Goal: Task Accomplishment & Management: Complete application form

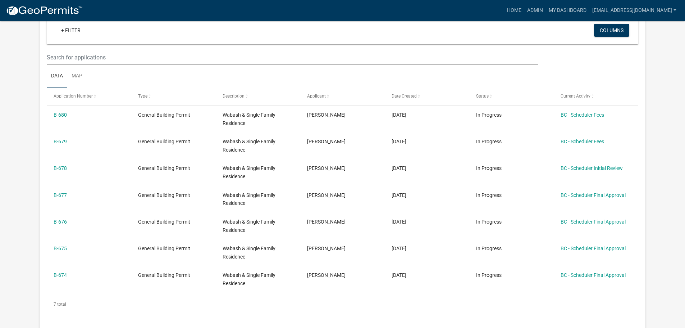
scroll to position [144, 0]
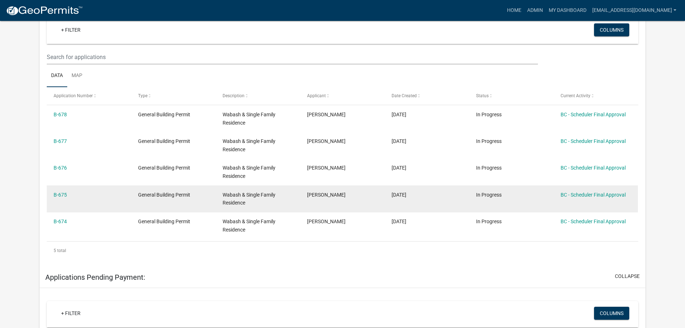
scroll to position [144, 0]
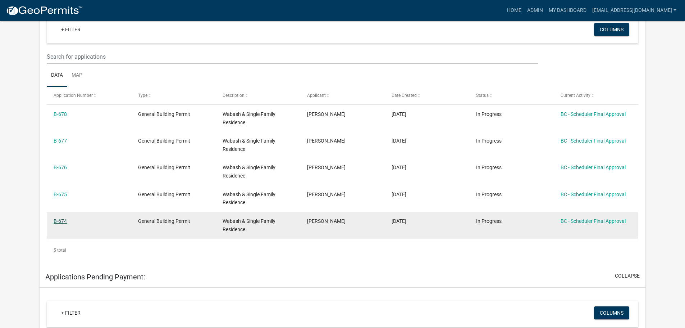
click at [62, 219] on link "B-674" at bounding box center [60, 221] width 13 height 6
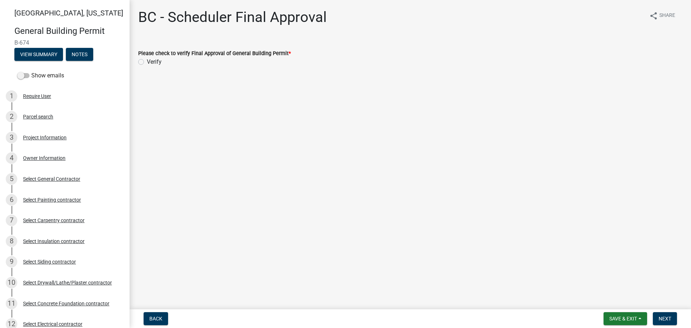
click at [147, 62] on label "Verify" at bounding box center [154, 62] width 15 height 9
click at [147, 62] on input "Verify" at bounding box center [149, 60] width 5 height 5
radio input "true"
click at [663, 318] on span "Next" at bounding box center [664, 318] width 13 height 6
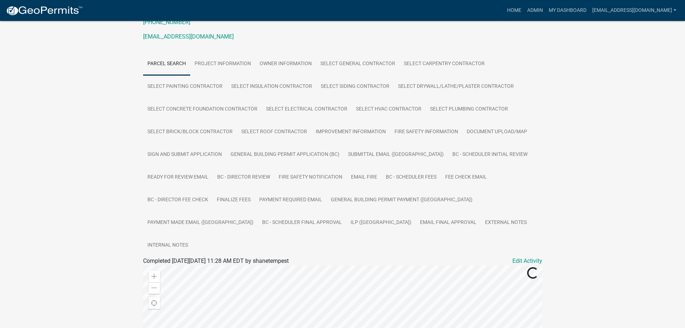
scroll to position [108, 0]
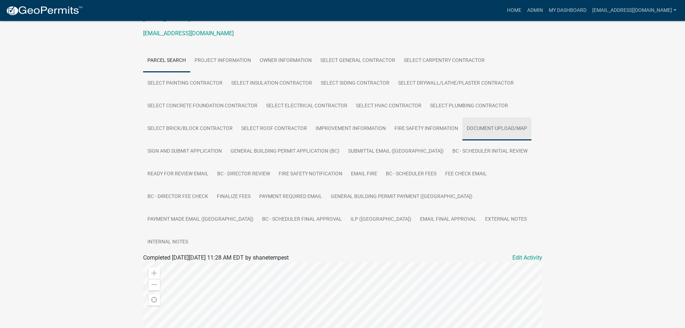
click at [479, 127] on link "Document Upload/Map" at bounding box center [497, 128] width 69 height 23
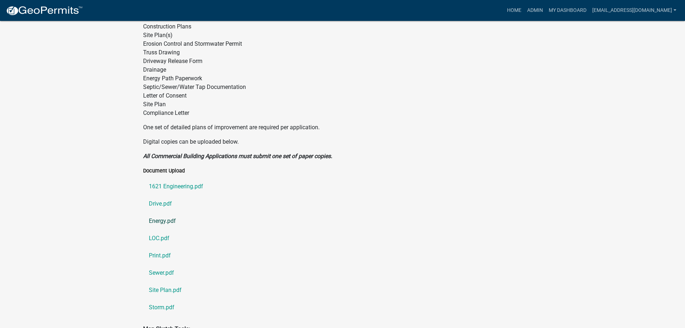
scroll to position [386, 0]
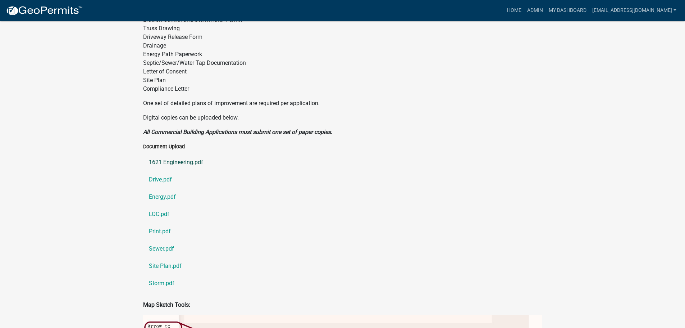
click at [185, 154] on link "1621 Engineering.pdf" at bounding box center [342, 162] width 399 height 17
click at [165, 171] on link "Drive.pdf" at bounding box center [342, 179] width 399 height 17
click at [164, 188] on link "Energy.pdf" at bounding box center [342, 196] width 399 height 17
click at [156, 205] on link "LOC.pdf" at bounding box center [342, 213] width 399 height 17
click at [159, 223] on link "Print.pdf" at bounding box center [342, 231] width 399 height 17
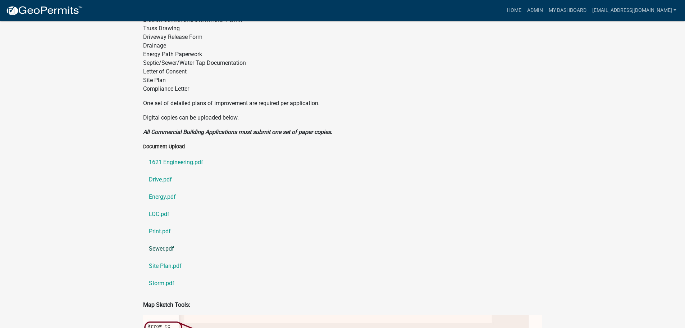
click at [165, 240] on link "Sewer.pdf" at bounding box center [342, 248] width 399 height 17
click at [167, 257] on link "Site Plan.pdf" at bounding box center [342, 265] width 399 height 17
click at [164, 274] on link "Storm.pdf" at bounding box center [342, 282] width 399 height 17
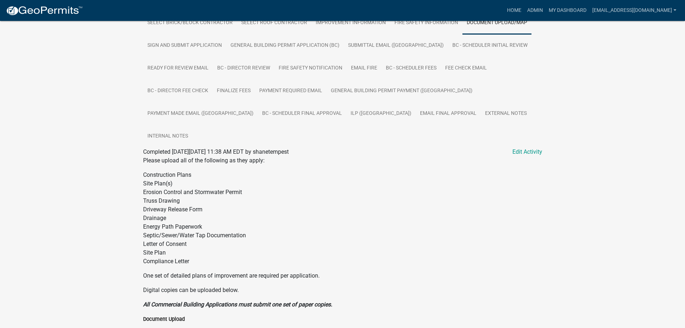
scroll to position [206, 0]
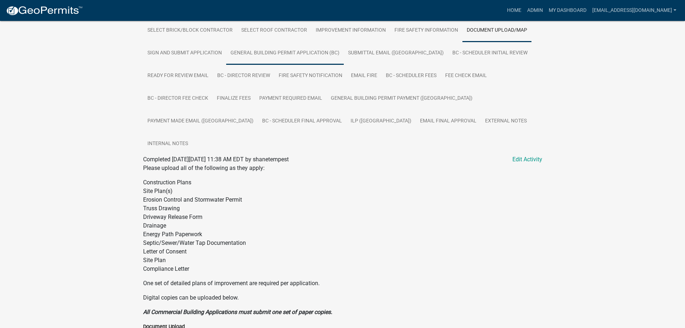
click at [274, 49] on link "General Building Permit Application (BC)" at bounding box center [285, 53] width 118 height 23
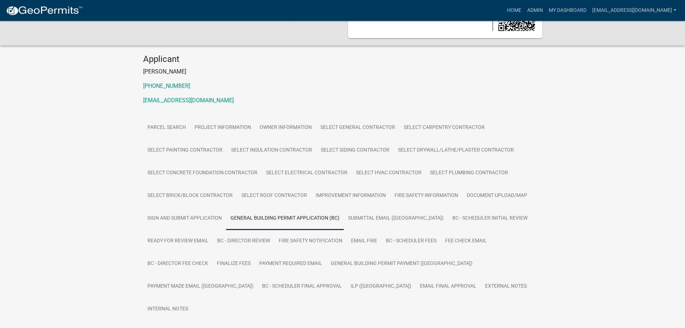
scroll to position [58, 0]
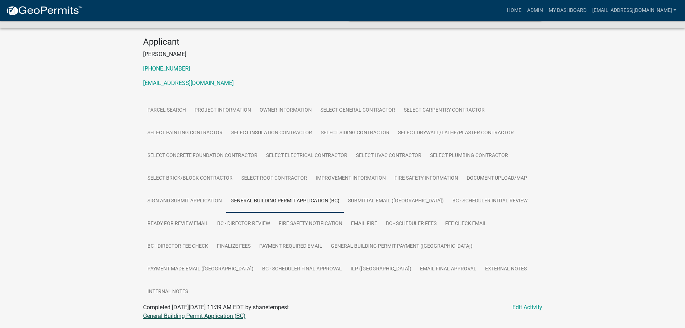
click at [173, 312] on link "General Building Permit Application (BC)" at bounding box center [194, 315] width 103 height 7
click at [346, 267] on link "ILP ([GEOGRAPHIC_DATA])" at bounding box center [380, 269] width 69 height 23
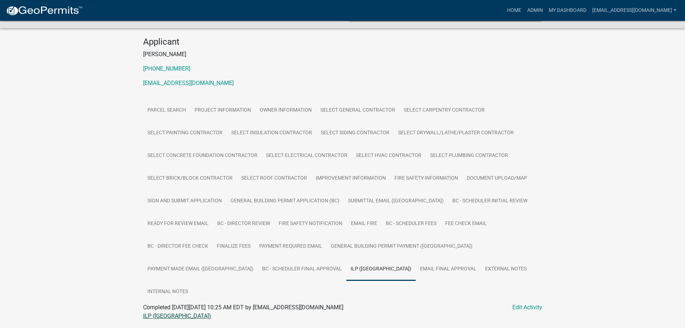
click at [157, 312] on link "ILP ([GEOGRAPHIC_DATA])" at bounding box center [177, 315] width 68 height 7
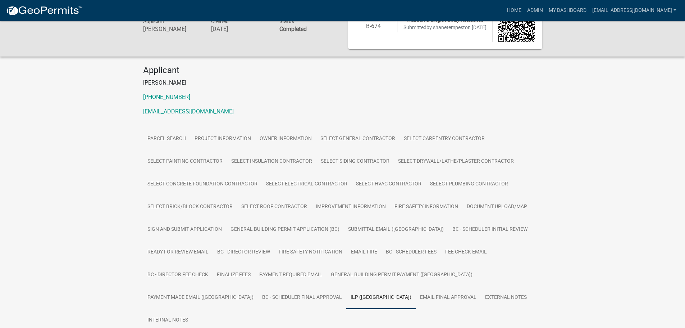
scroll to position [0, 0]
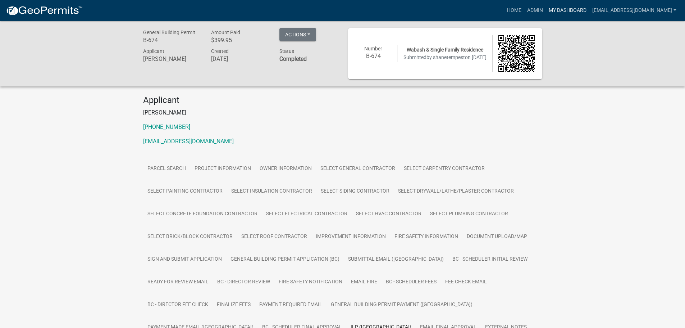
click at [558, 10] on link "My Dashboard" at bounding box center [568, 11] width 44 height 14
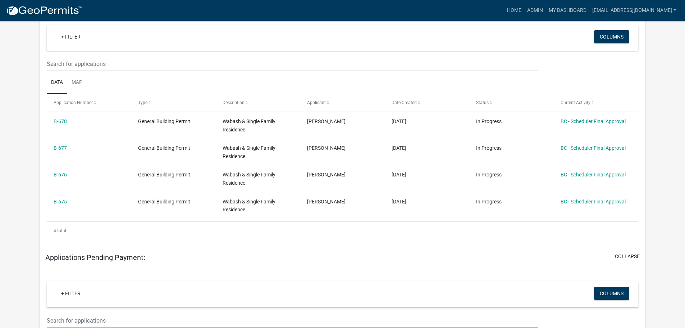
scroll to position [144, 0]
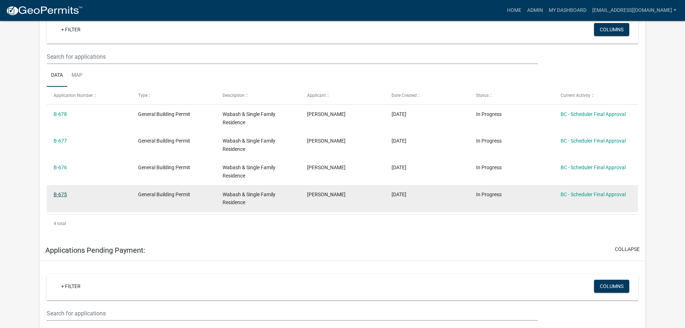
click at [64, 195] on link "B-675" at bounding box center [60, 194] width 13 height 6
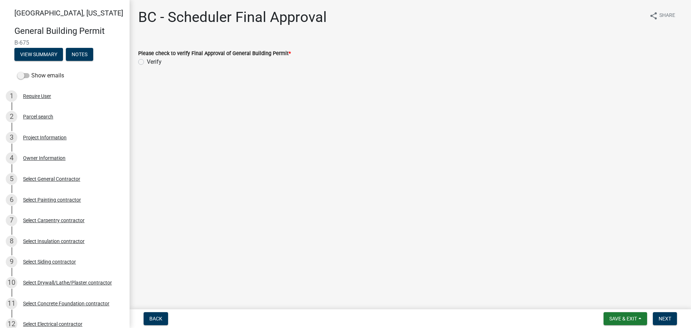
click at [147, 60] on label "Verify" at bounding box center [154, 62] width 15 height 9
click at [147, 60] on input "Verify" at bounding box center [149, 60] width 5 height 5
radio input "true"
click at [672, 319] on button "Next" at bounding box center [664, 318] width 24 height 13
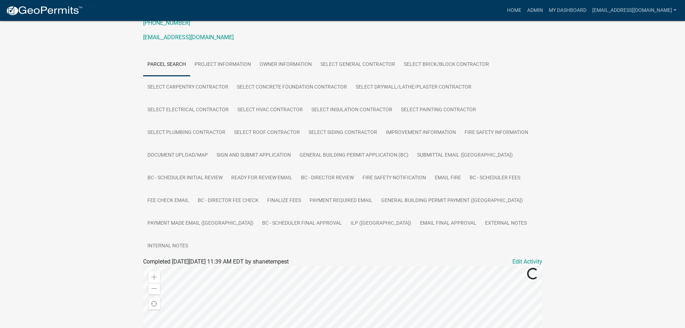
scroll to position [108, 0]
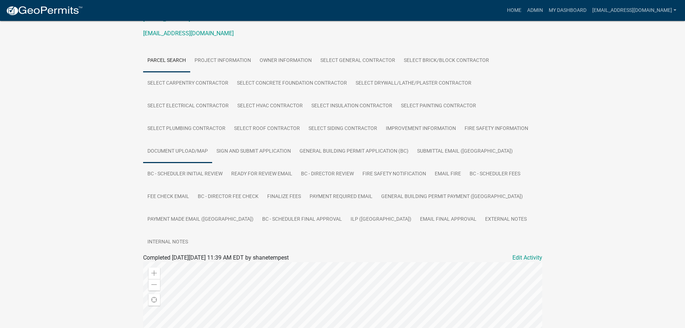
click at [200, 148] on link "Document Upload/Map" at bounding box center [177, 151] width 69 height 23
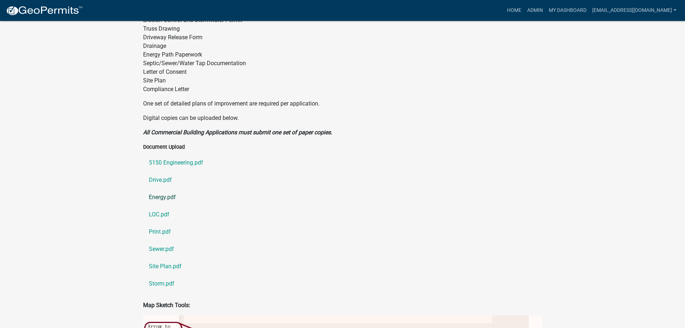
scroll to position [386, 0]
click at [185, 154] on link "5150 Engineering.pdf" at bounding box center [342, 162] width 399 height 17
click at [163, 171] on link "Drive.pdf" at bounding box center [342, 179] width 399 height 17
click at [172, 188] on link "Energy.pdf" at bounding box center [342, 196] width 399 height 17
click at [156, 188] on link "Energy.pdf" at bounding box center [342, 196] width 399 height 17
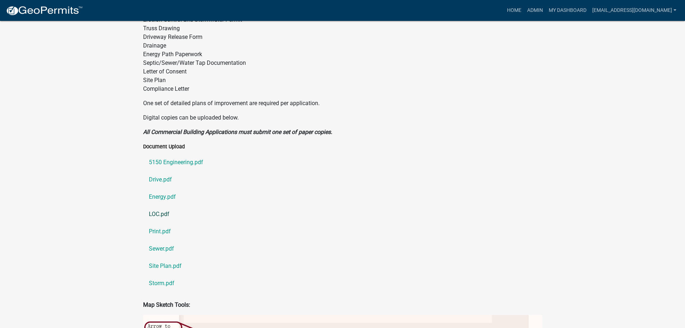
click at [159, 205] on link "LOC.pdf" at bounding box center [342, 213] width 399 height 17
click at [154, 223] on link "Print.pdf" at bounding box center [342, 231] width 399 height 17
click at [157, 240] on link "Sewer.pdf" at bounding box center [342, 248] width 399 height 17
click at [162, 257] on link "Site Plan.pdf" at bounding box center [342, 265] width 399 height 17
click at [163, 274] on link "Storm.pdf" at bounding box center [342, 282] width 399 height 17
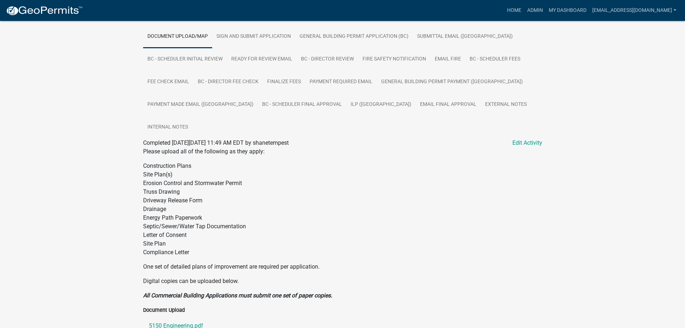
scroll to position [206, 0]
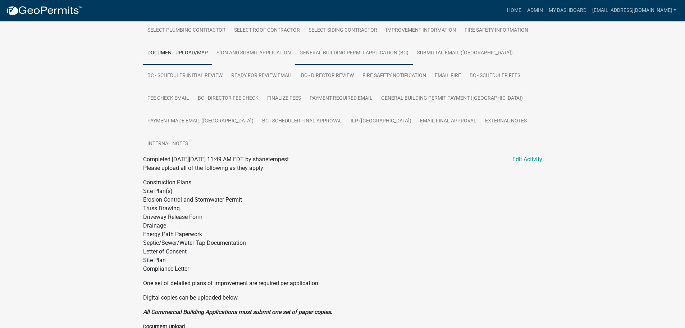
click at [344, 53] on link "General Building Permit Application (BC)" at bounding box center [354, 53] width 118 height 23
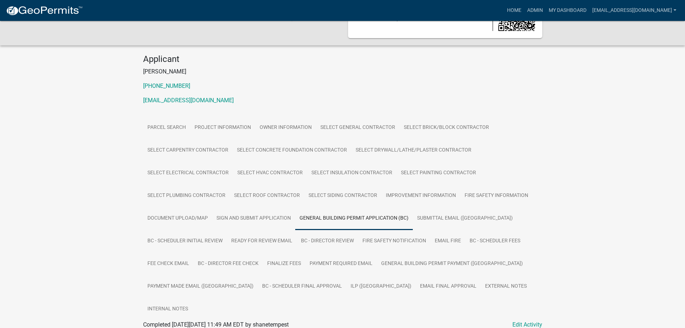
scroll to position [58, 0]
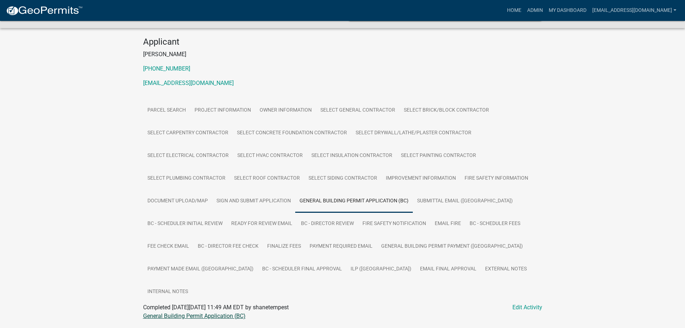
click at [208, 312] on link "General Building Permit Application (BC)" at bounding box center [194, 315] width 103 height 7
click at [346, 268] on link "ILP ([GEOGRAPHIC_DATA])" at bounding box center [380, 269] width 69 height 23
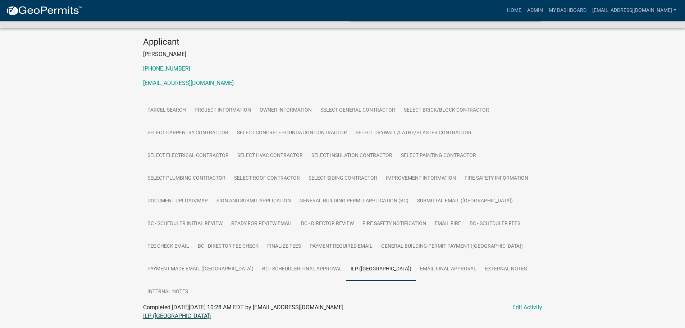
click at [147, 312] on link "ILP ([GEOGRAPHIC_DATA])" at bounding box center [177, 315] width 68 height 7
click at [570, 10] on link "My Dashboard" at bounding box center [568, 11] width 44 height 14
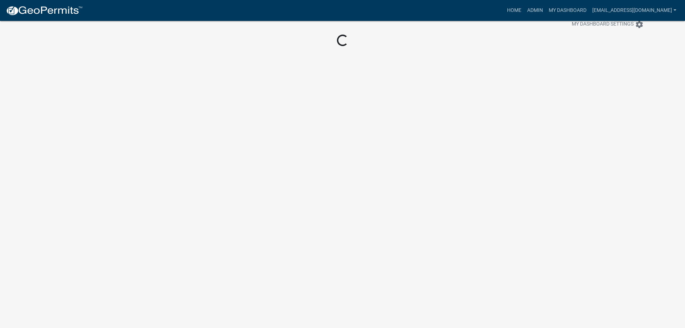
scroll to position [21, 0]
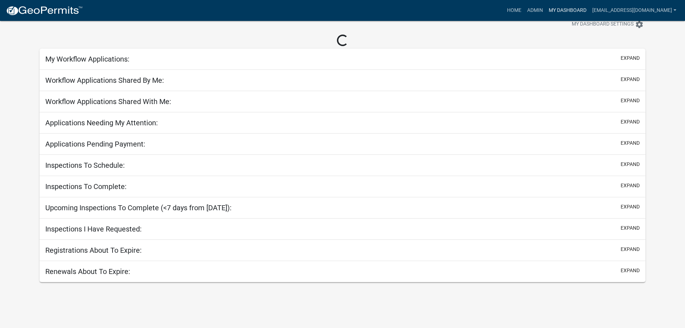
scroll to position [58, 0]
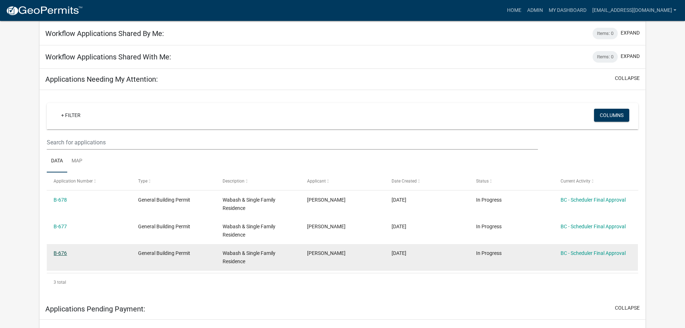
click at [63, 251] on link "B-676" at bounding box center [60, 253] width 13 height 6
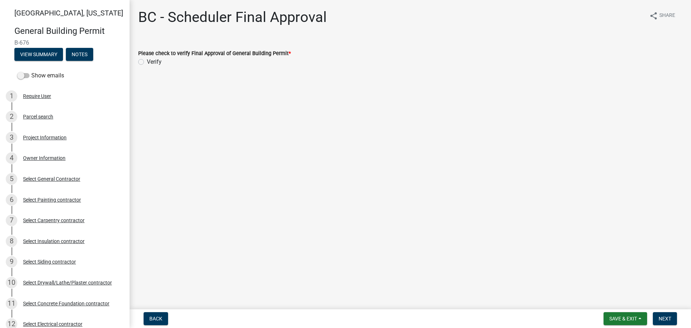
click at [147, 62] on label "Verify" at bounding box center [154, 62] width 15 height 9
click at [147, 62] on input "Verify" at bounding box center [149, 60] width 5 height 5
radio input "true"
click at [661, 316] on span "Next" at bounding box center [664, 318] width 13 height 6
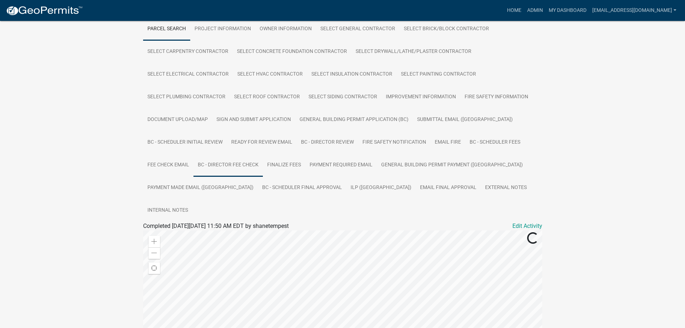
scroll to position [144, 0]
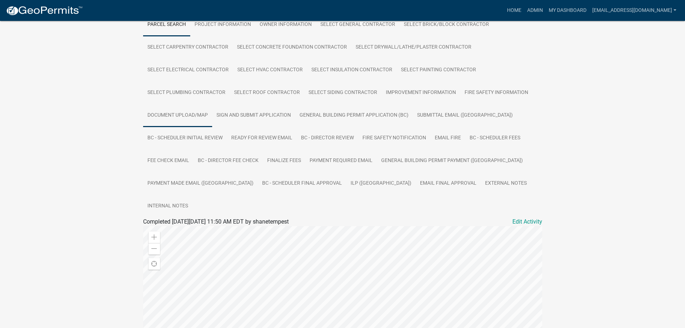
click at [191, 115] on link "Document Upload/Map" at bounding box center [177, 115] width 69 height 23
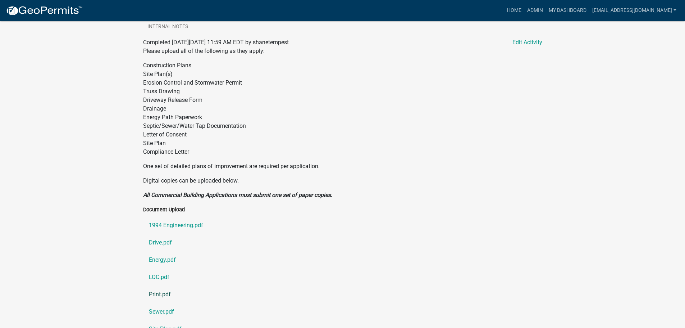
scroll to position [386, 0]
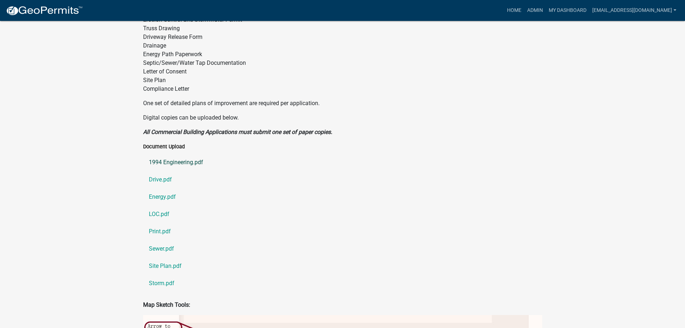
click at [175, 154] on link "1994 Engineering.pdf" at bounding box center [342, 162] width 399 height 17
click at [161, 171] on link "Drive.pdf" at bounding box center [342, 179] width 399 height 17
click at [167, 188] on link "Energy.pdf" at bounding box center [342, 196] width 399 height 17
click at [164, 205] on link "LOC.pdf" at bounding box center [342, 213] width 399 height 17
click at [157, 223] on link "Print.pdf" at bounding box center [342, 231] width 399 height 17
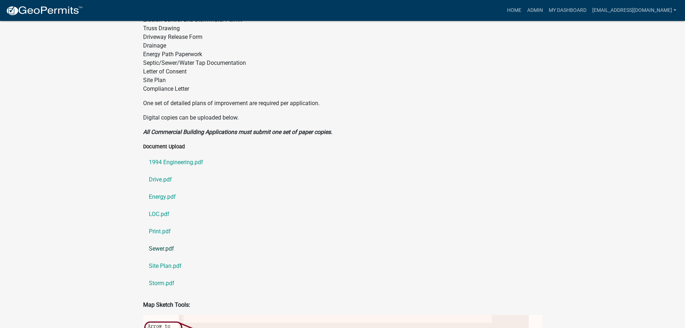
click at [162, 240] on link "Sewer.pdf" at bounding box center [342, 248] width 399 height 17
click at [159, 257] on link "Site Plan.pdf" at bounding box center [342, 265] width 399 height 17
click at [160, 274] on link "Storm.pdf" at bounding box center [342, 282] width 399 height 17
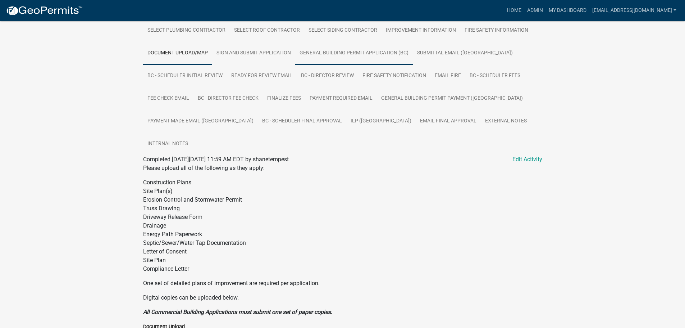
click at [340, 51] on link "General Building Permit Application (BC)" at bounding box center [354, 53] width 118 height 23
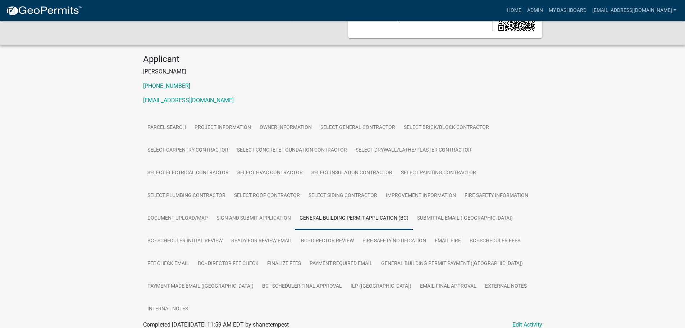
scroll to position [58, 0]
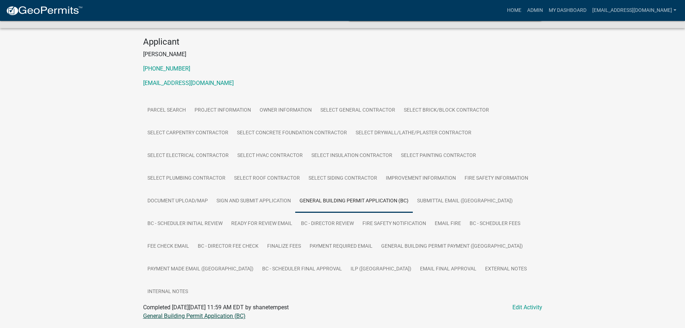
click at [176, 312] on link "General Building Permit Application (BC)" at bounding box center [194, 315] width 103 height 7
click at [346, 267] on link "ILP ([GEOGRAPHIC_DATA])" at bounding box center [380, 269] width 69 height 23
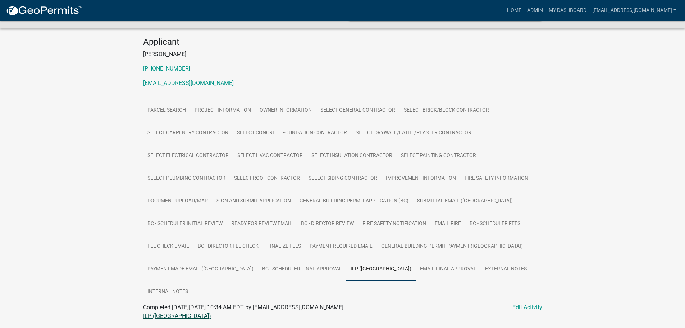
click at [154, 312] on link "ILP ([GEOGRAPHIC_DATA])" at bounding box center [177, 315] width 68 height 7
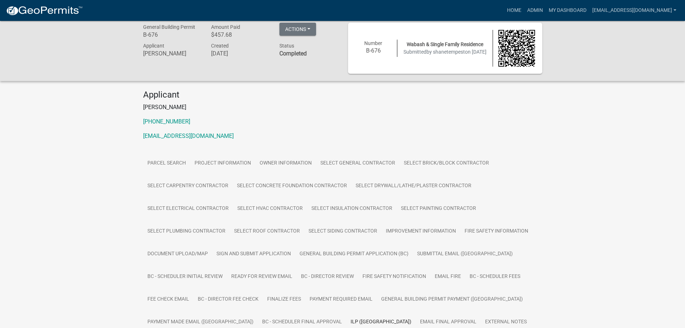
scroll to position [0, 0]
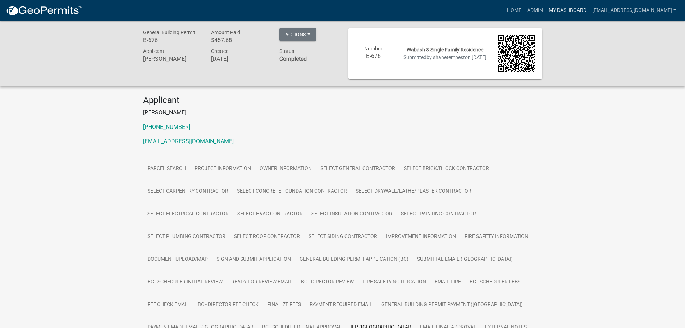
click at [561, 10] on link "My Dashboard" at bounding box center [568, 11] width 44 height 14
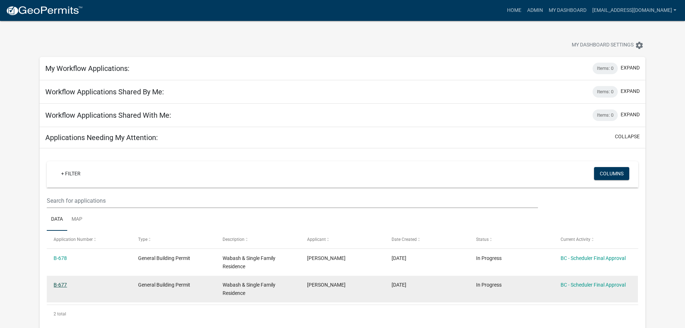
click at [61, 286] on link "B-677" at bounding box center [60, 285] width 13 height 6
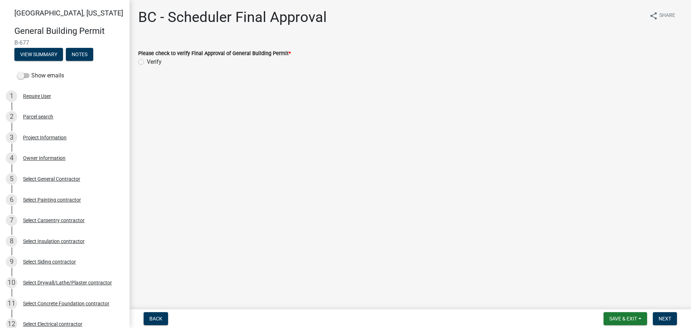
click at [147, 60] on label "Verify" at bounding box center [154, 62] width 15 height 9
click at [147, 60] on input "Verify" at bounding box center [149, 60] width 5 height 5
radio input "true"
click at [668, 316] on span "Next" at bounding box center [664, 318] width 13 height 6
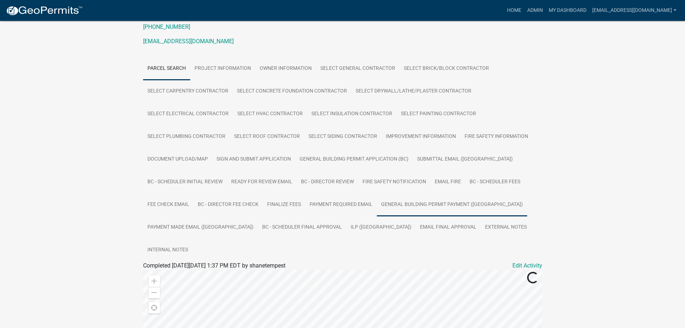
scroll to position [108, 0]
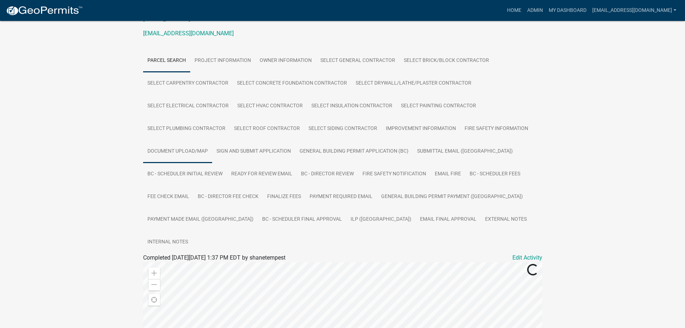
click at [176, 154] on link "Document Upload/Map" at bounding box center [177, 151] width 69 height 23
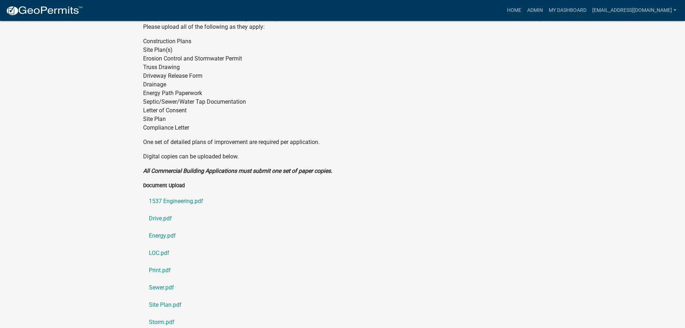
scroll to position [350, 0]
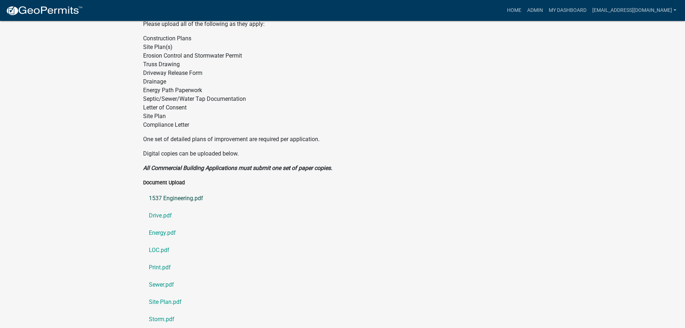
click at [185, 190] on link "1537 Engineering.pdf" at bounding box center [342, 198] width 399 height 17
click at [159, 207] on link "Drive.pdf" at bounding box center [342, 215] width 399 height 17
click at [165, 224] on link "Energy.pdf" at bounding box center [342, 232] width 399 height 17
click at [158, 241] on link "LOC.pdf" at bounding box center [342, 249] width 399 height 17
click at [158, 259] on link "Print.pdf" at bounding box center [342, 267] width 399 height 17
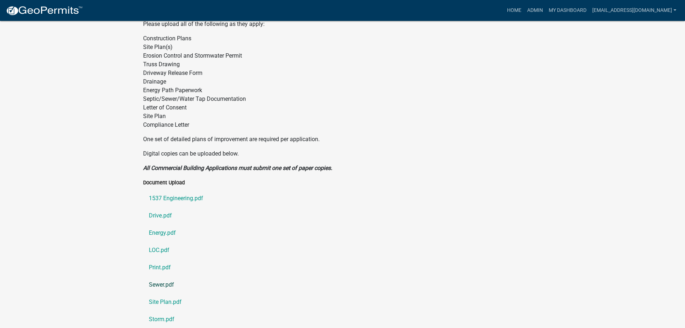
click at [161, 276] on link "Sewer.pdf" at bounding box center [342, 284] width 399 height 17
click at [159, 293] on link "Site Plan.pdf" at bounding box center [342, 301] width 399 height 17
click at [166, 310] on link "Storm.pdf" at bounding box center [342, 318] width 399 height 17
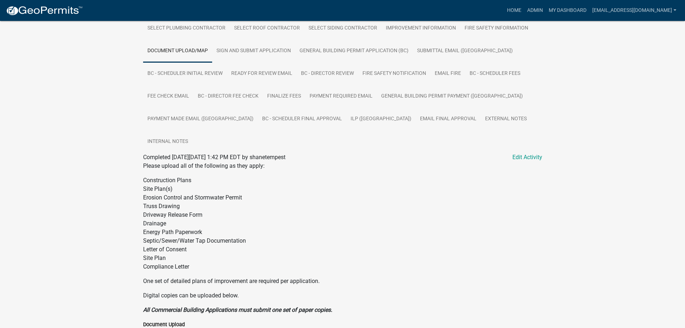
scroll to position [206, 0]
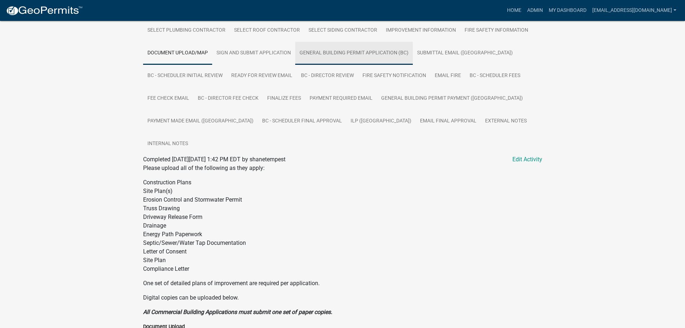
click at [346, 53] on link "General Building Permit Application (BC)" at bounding box center [354, 53] width 118 height 23
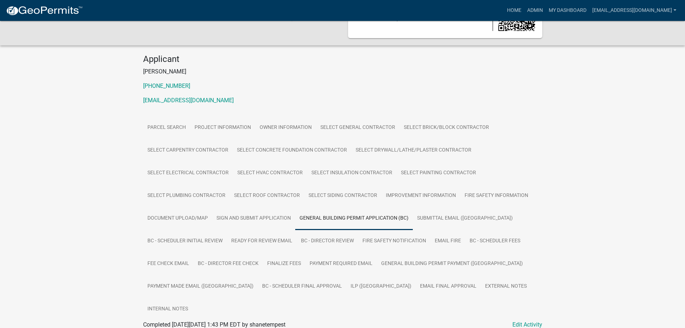
scroll to position [58, 0]
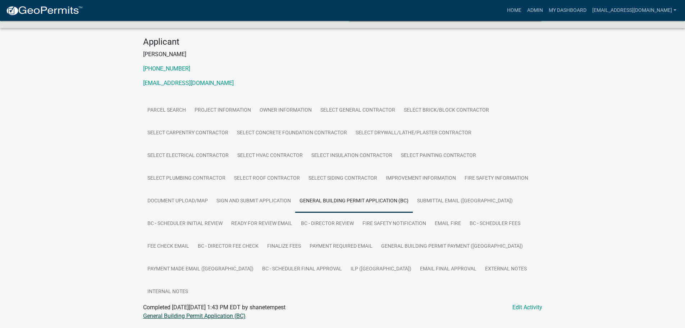
click at [178, 312] on link "General Building Permit Application (BC)" at bounding box center [194, 315] width 103 height 7
click at [346, 267] on link "ILP ([GEOGRAPHIC_DATA])" at bounding box center [380, 269] width 69 height 23
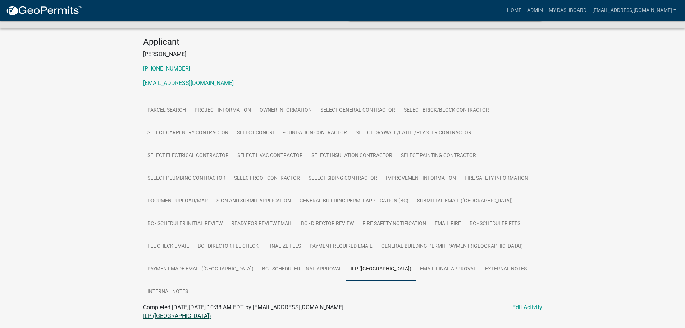
click at [154, 312] on link "ILP ([GEOGRAPHIC_DATA])" at bounding box center [177, 315] width 68 height 7
click at [560, 10] on link "My Dashboard" at bounding box center [568, 11] width 44 height 14
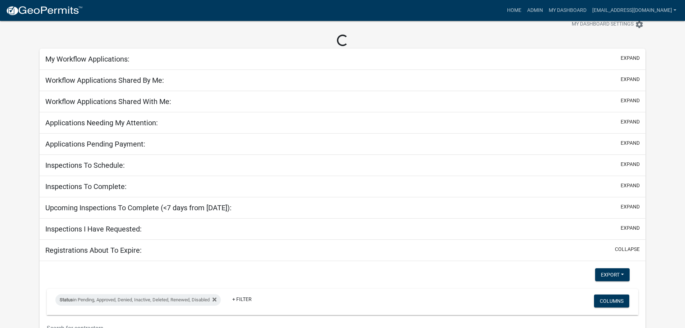
scroll to position [58, 0]
